Goal: Information Seeking & Learning: Learn about a topic

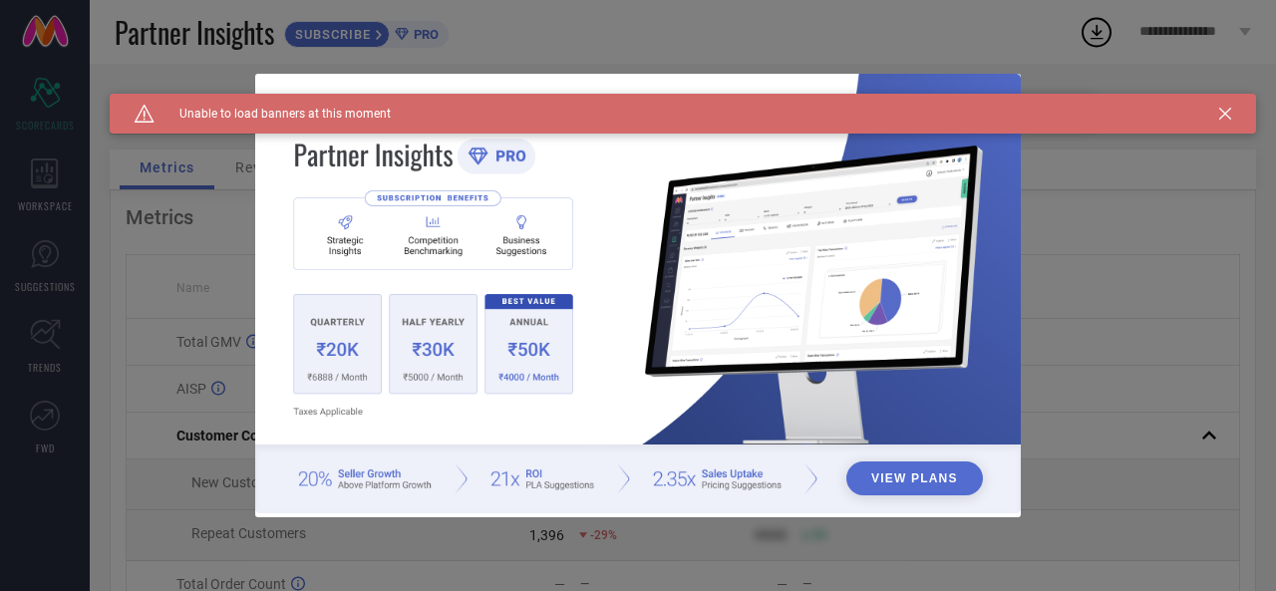
click at [1220, 115] on icon at bounding box center [1225, 114] width 12 height 12
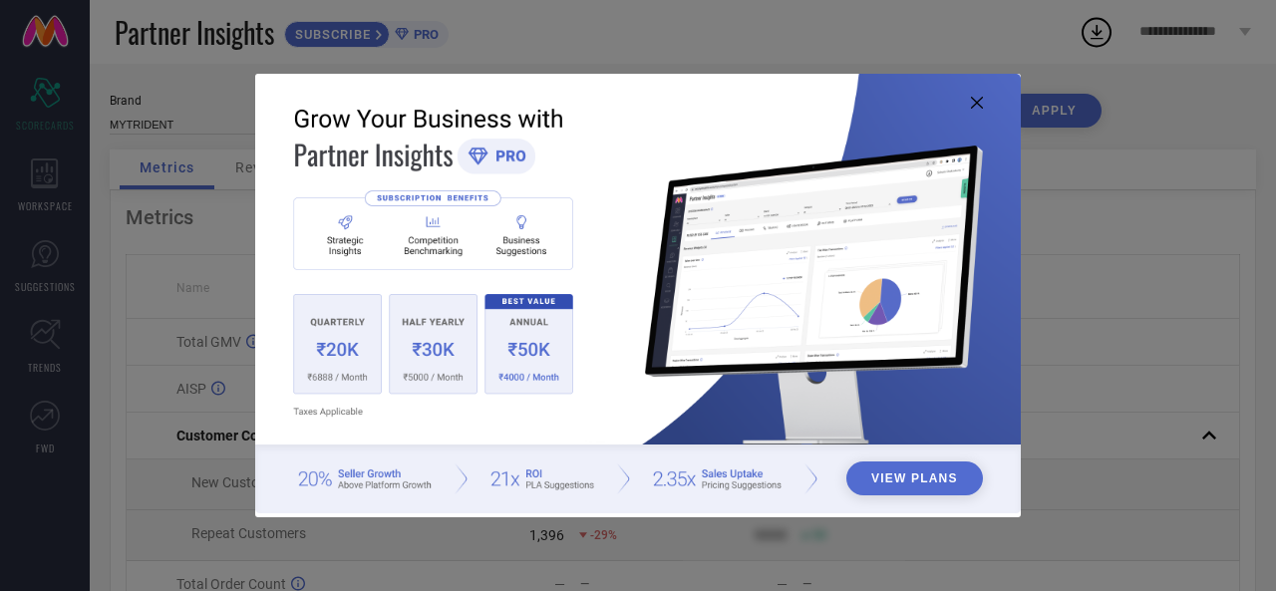
click at [977, 98] on icon at bounding box center [977, 103] width 12 height 12
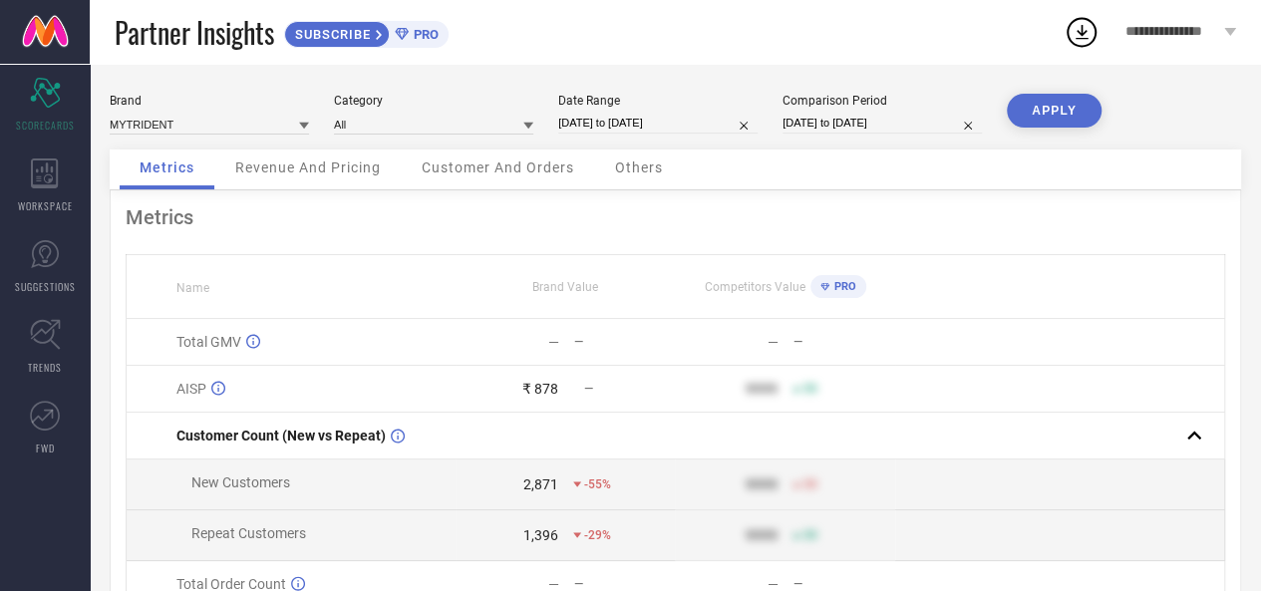
click at [387, 171] on div "Revenue And Pricing" at bounding box center [307, 170] width 185 height 40
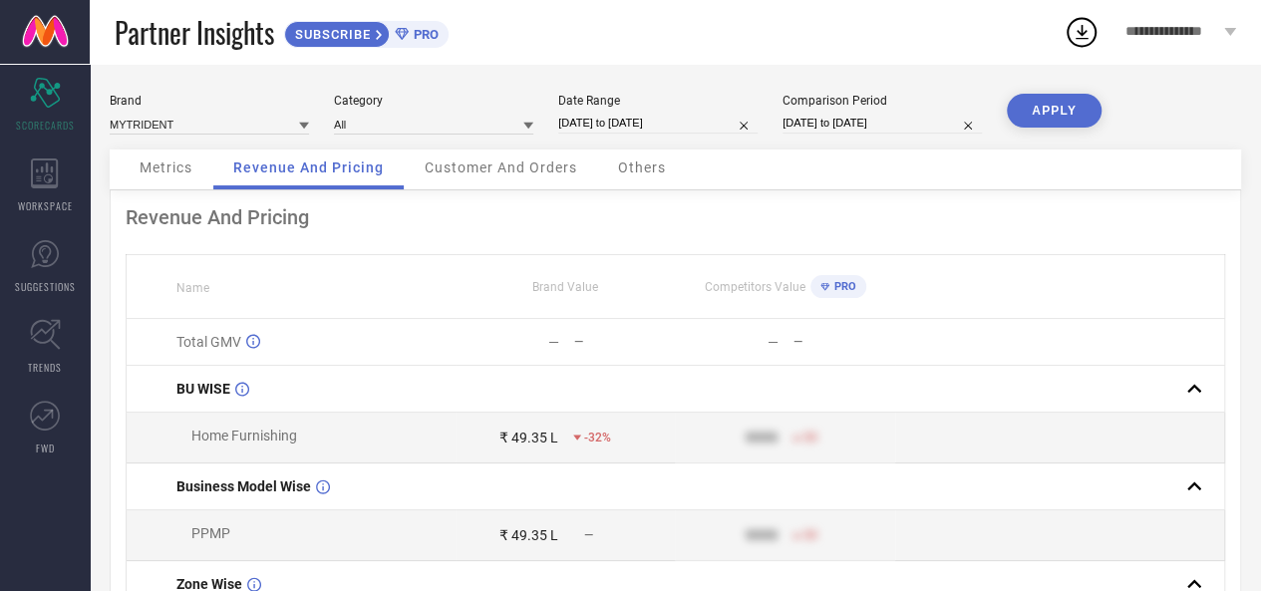
click at [448, 170] on span "Customer And Orders" at bounding box center [501, 168] width 153 height 16
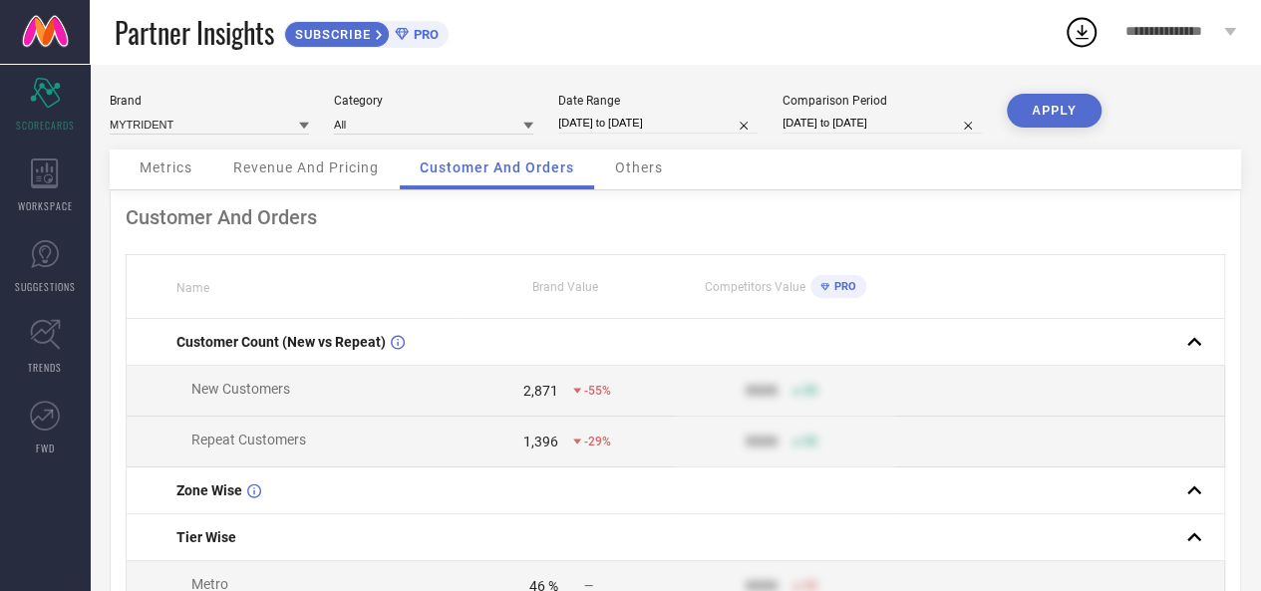
click at [654, 174] on span "Others" at bounding box center [639, 168] width 48 height 16
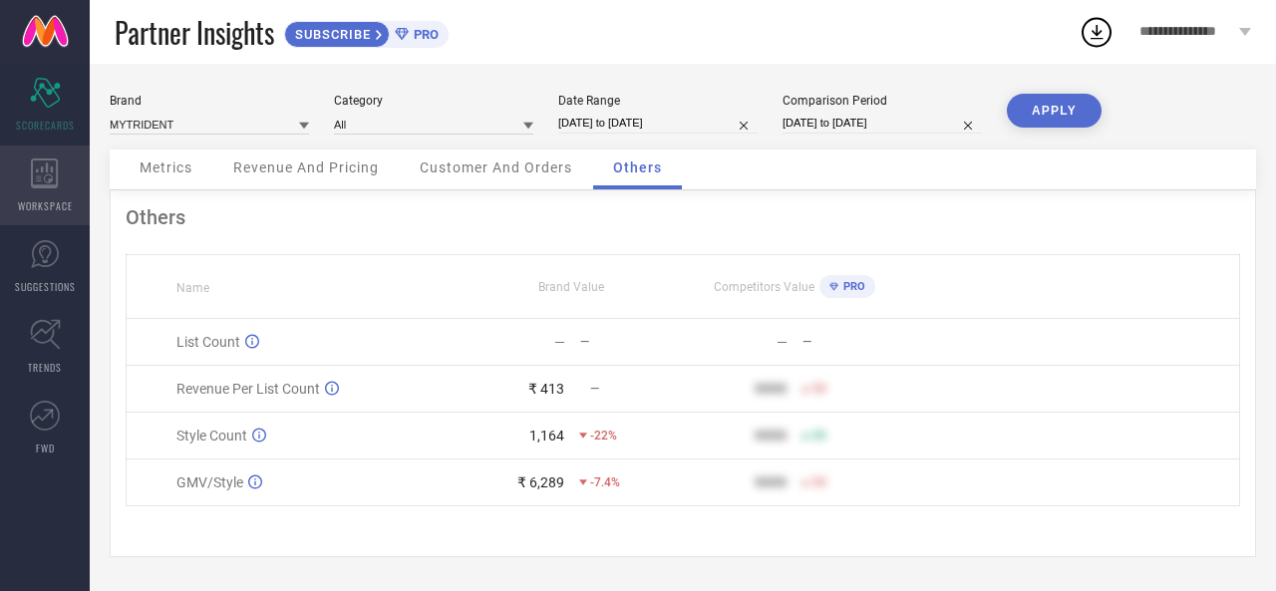
click at [60, 198] on span "WORKSPACE" at bounding box center [45, 205] width 55 height 15
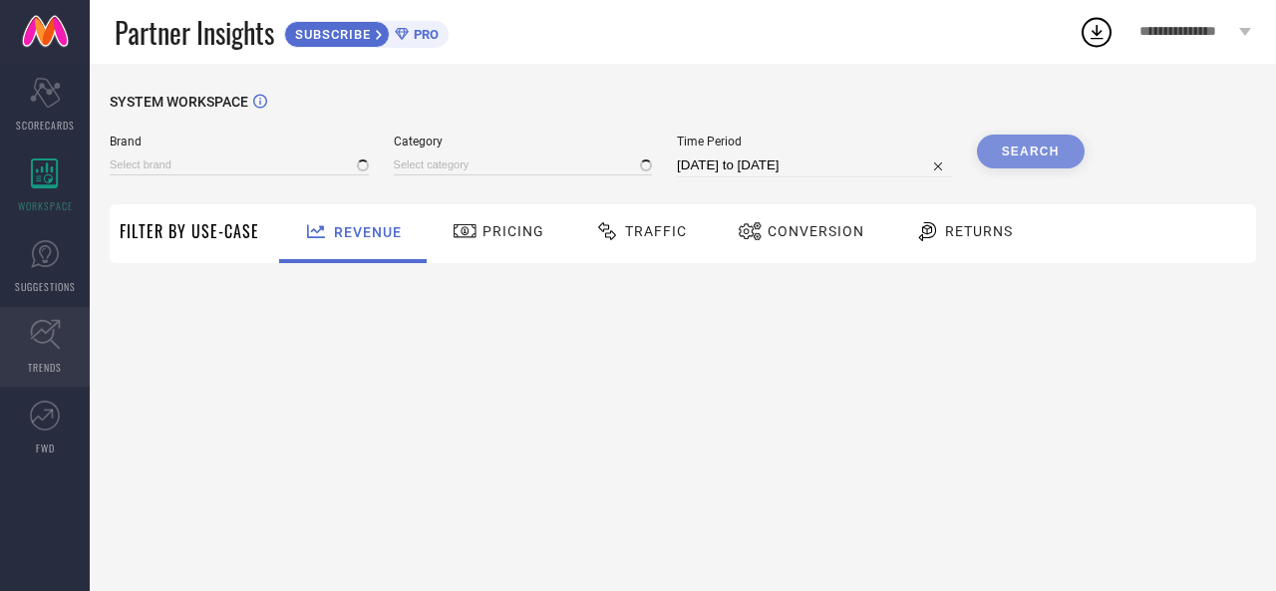
type input "MYTRIDENT"
type input "All"
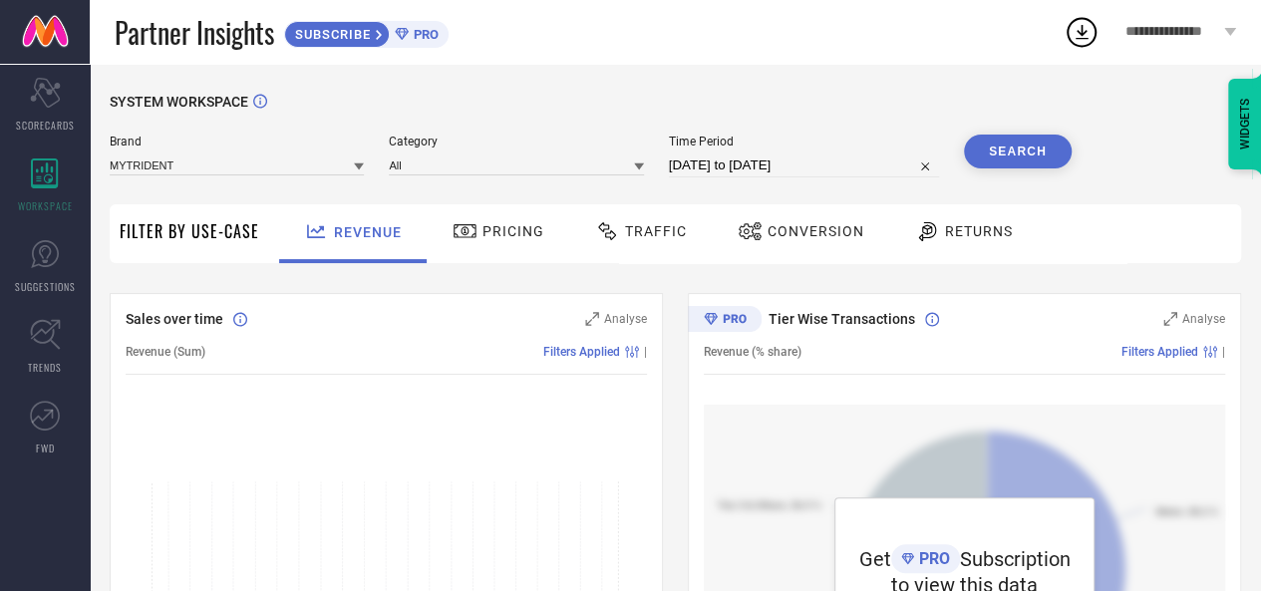
click at [515, 228] on span "Pricing" at bounding box center [514, 231] width 62 height 16
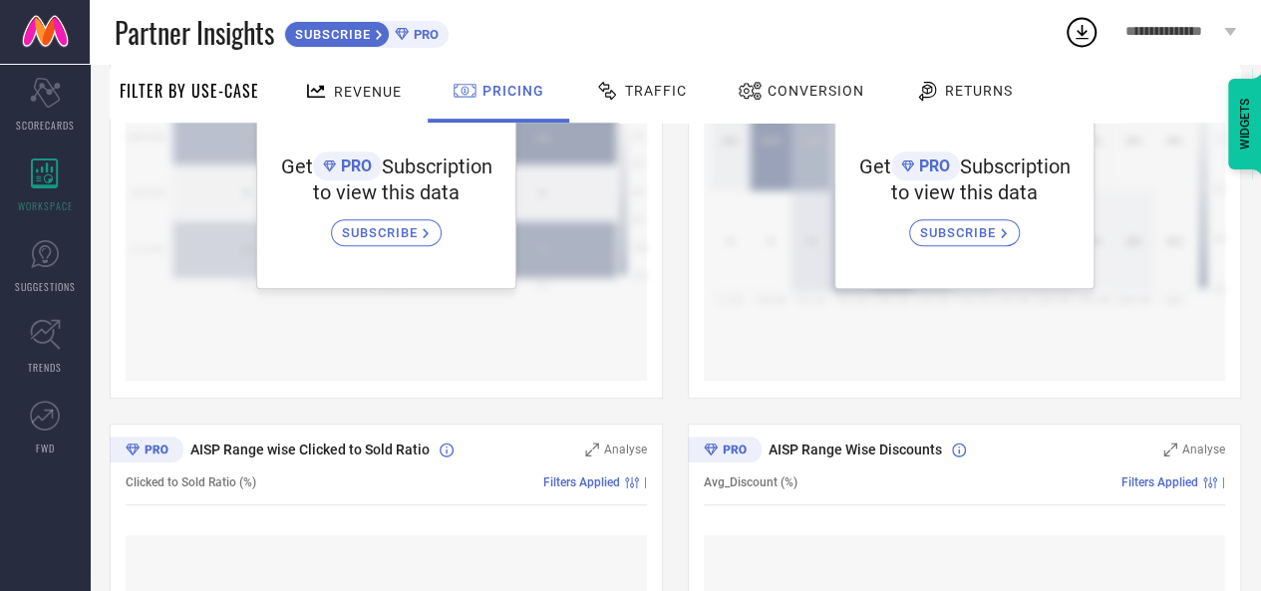
scroll to position [399, 0]
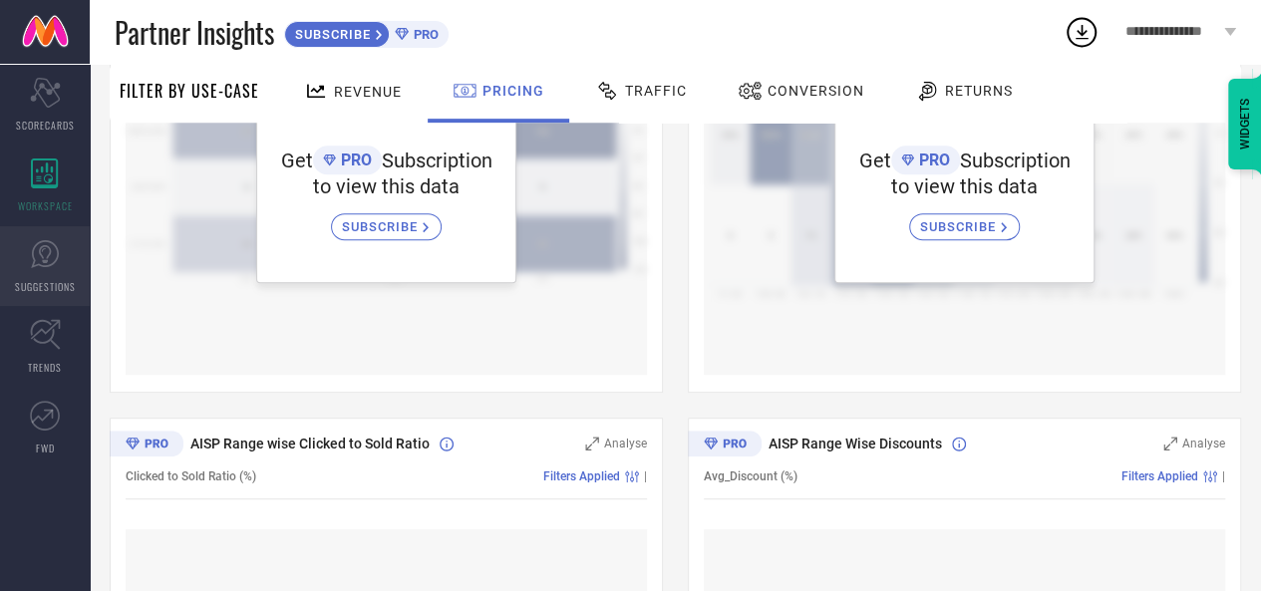
click at [55, 274] on link "SUGGESTIONS" at bounding box center [45, 266] width 90 height 80
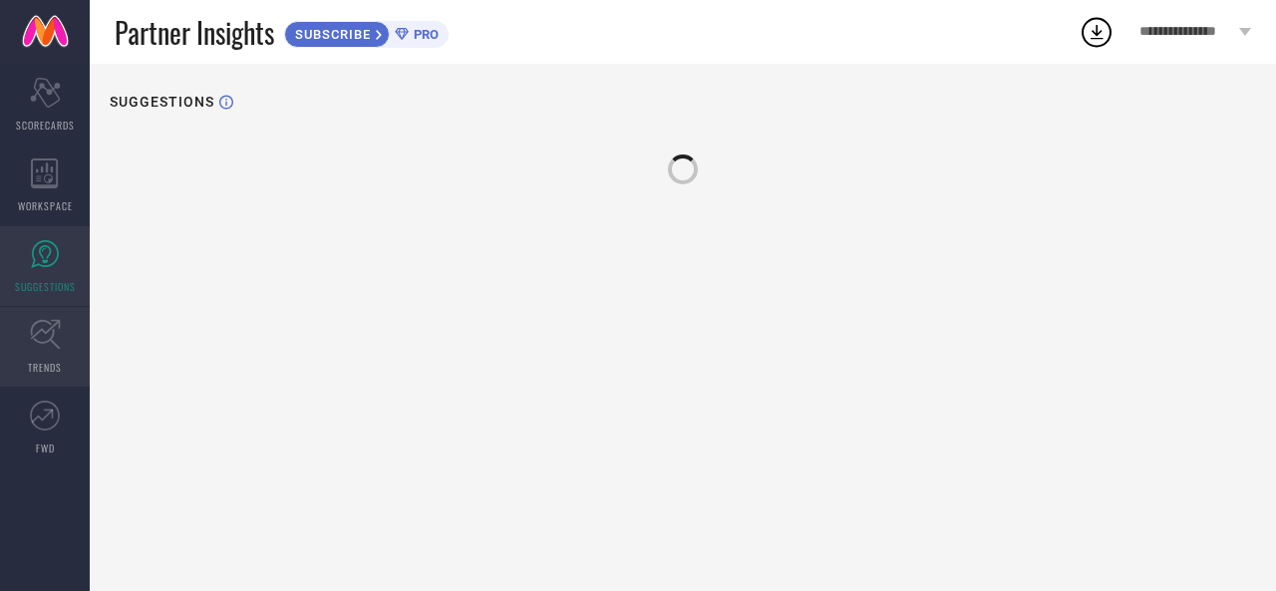
click at [53, 354] on link "TRENDS" at bounding box center [45, 347] width 90 height 80
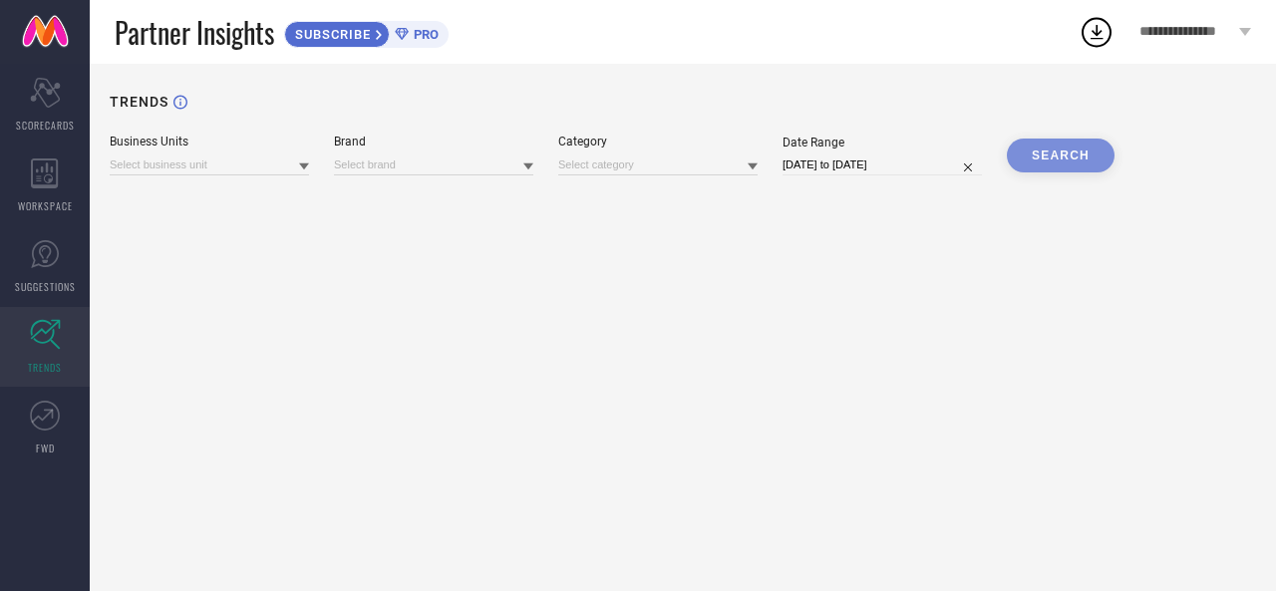
click at [674, 228] on div "TRENDS Business Units Brand Category Date Range [DATE] to [DATE] SEARCH" at bounding box center [683, 327] width 1186 height 527
